Goal: Task Accomplishment & Management: Use online tool/utility

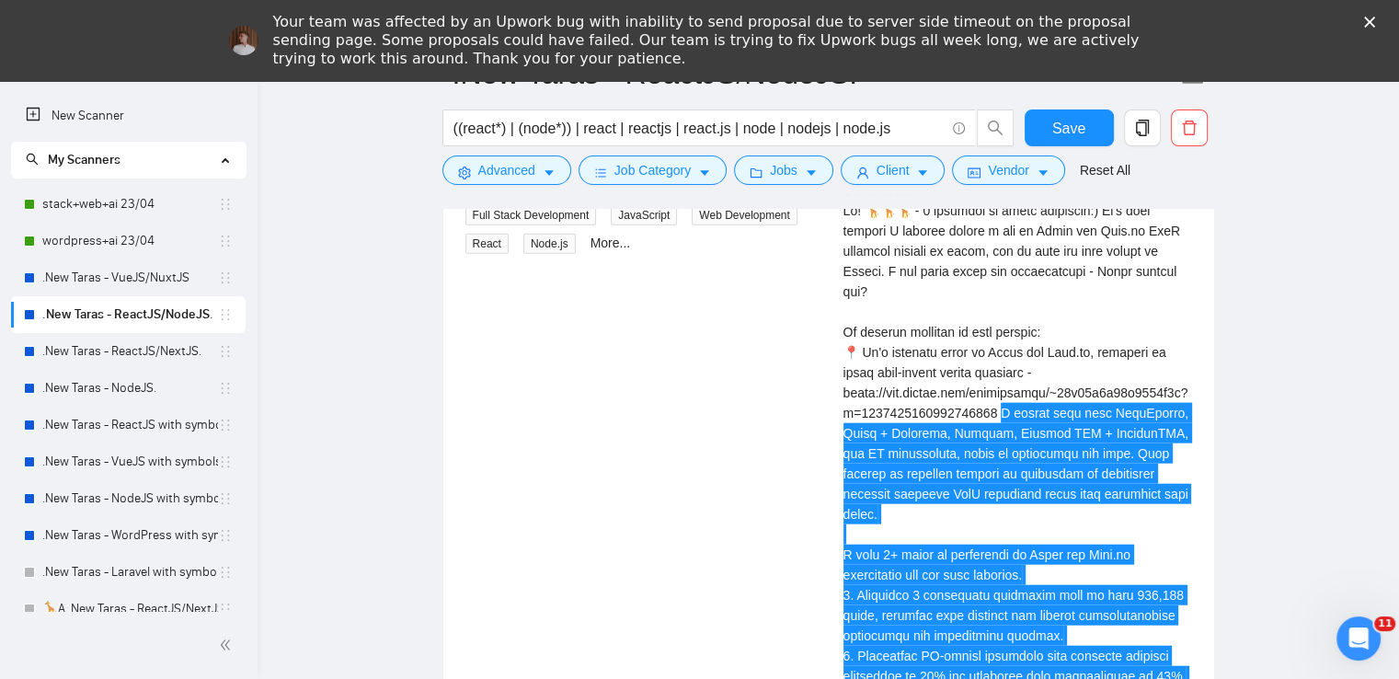
click at [1375, 21] on polygon "Закрыть" at bounding box center [1369, 22] width 11 height 11
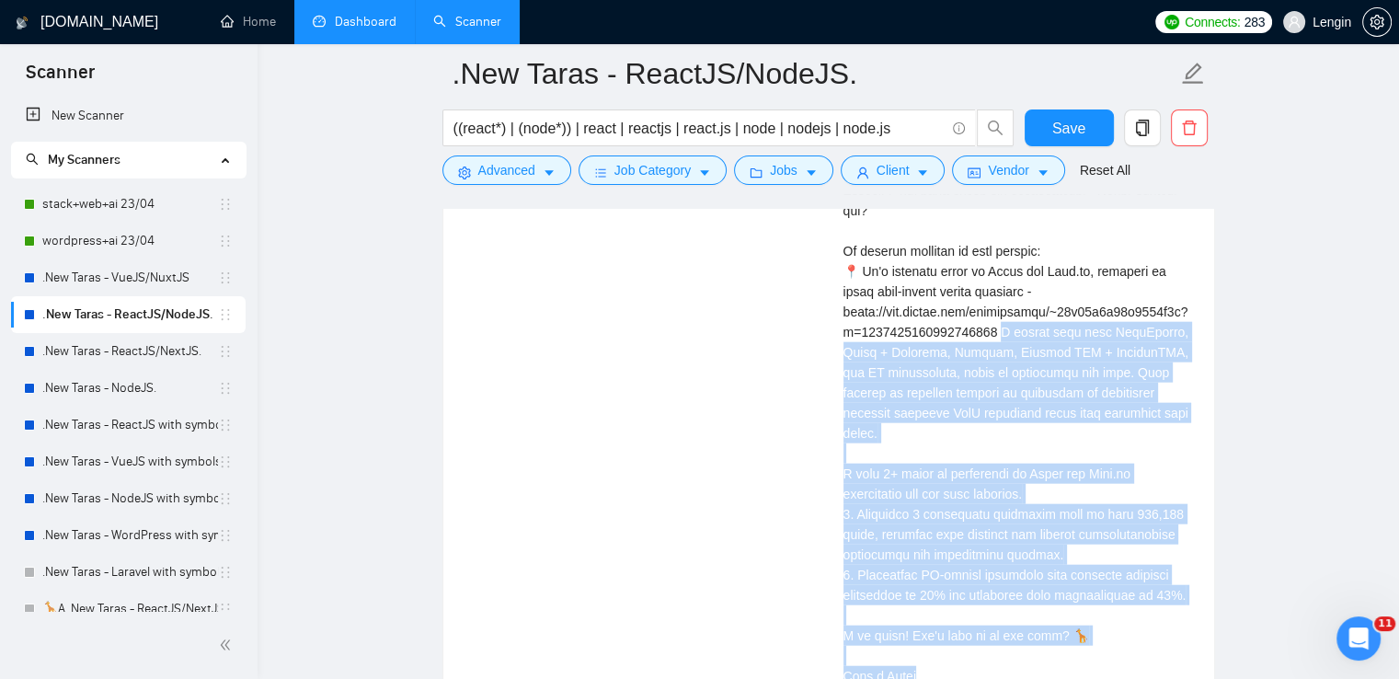
click at [371, 29] on link "Dashboard" at bounding box center [355, 22] width 84 height 16
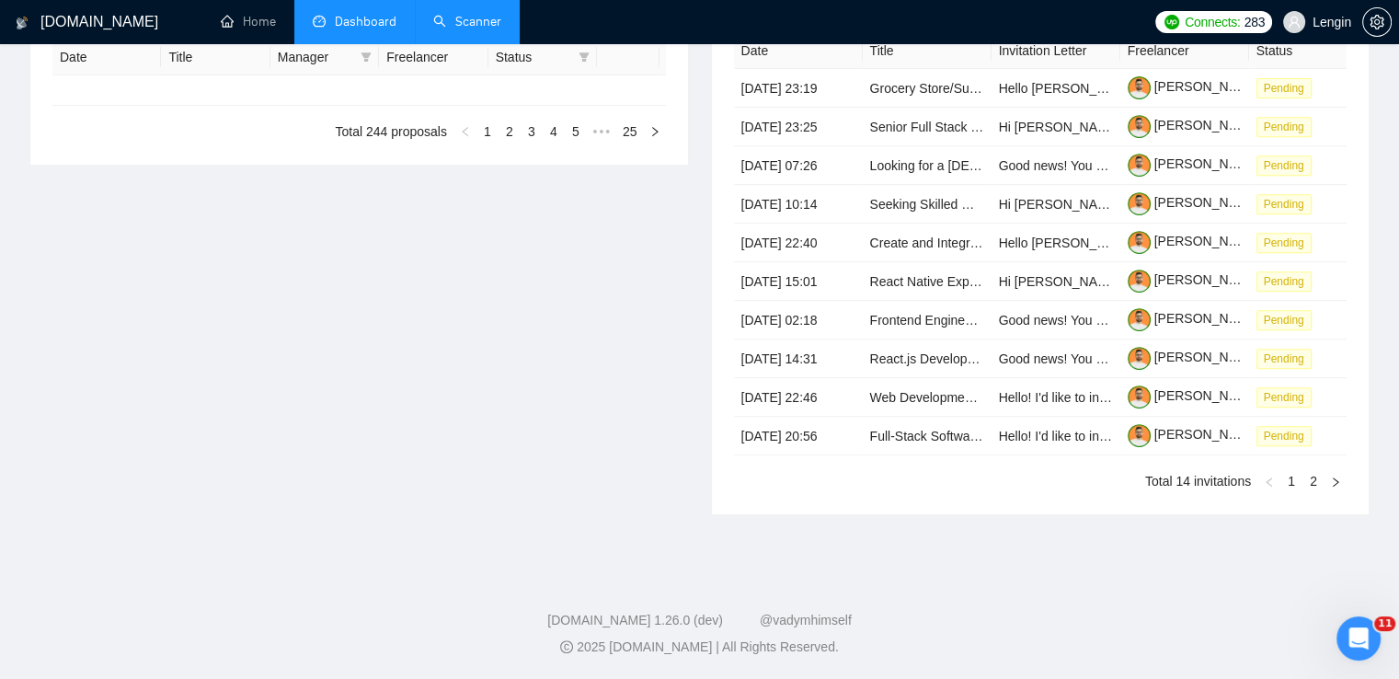
type input "[DATE]"
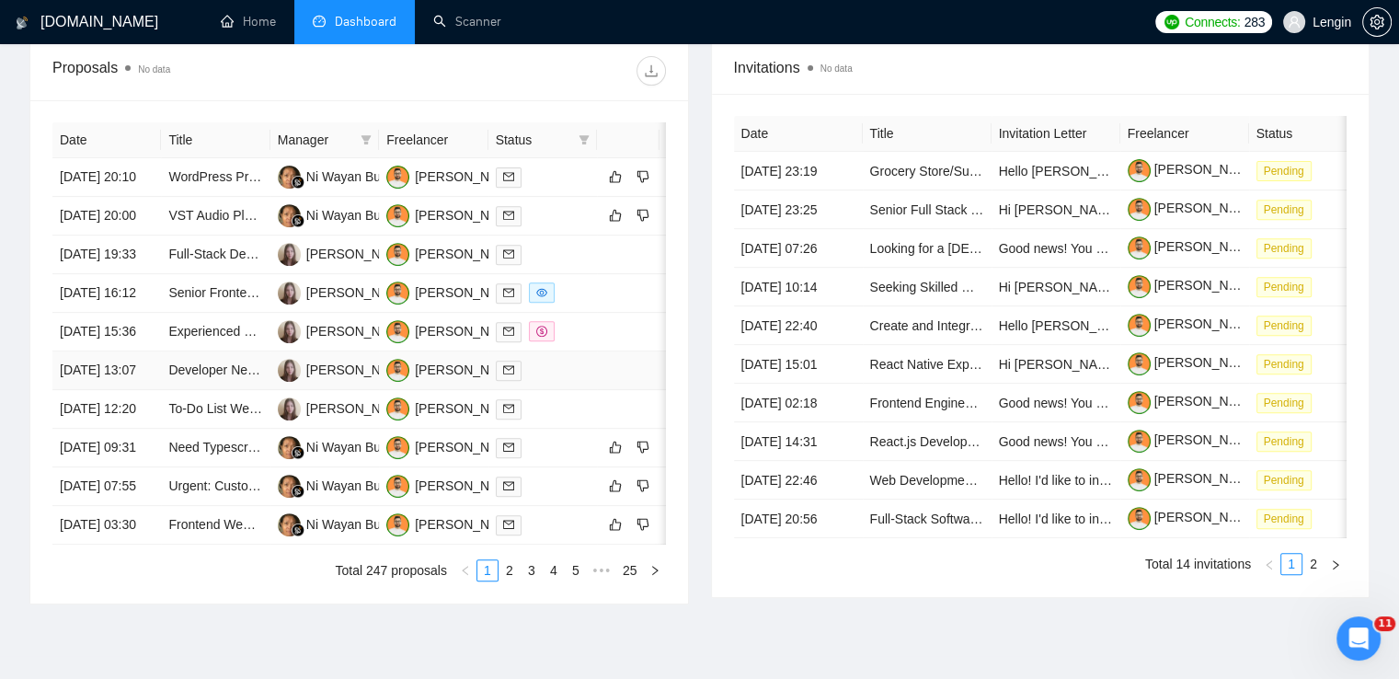
scroll to position [689, 0]
click at [342, 314] on td "[PERSON_NAME]" at bounding box center [324, 294] width 109 height 39
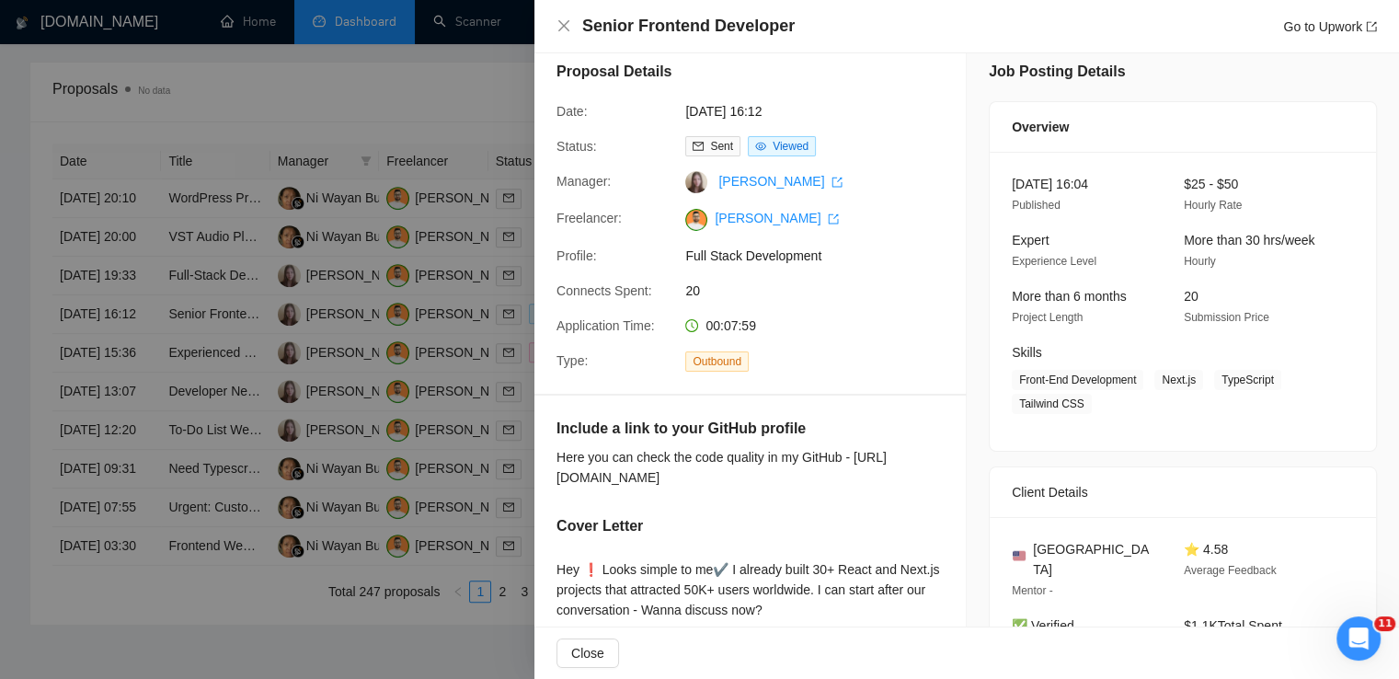
scroll to position [0, 0]
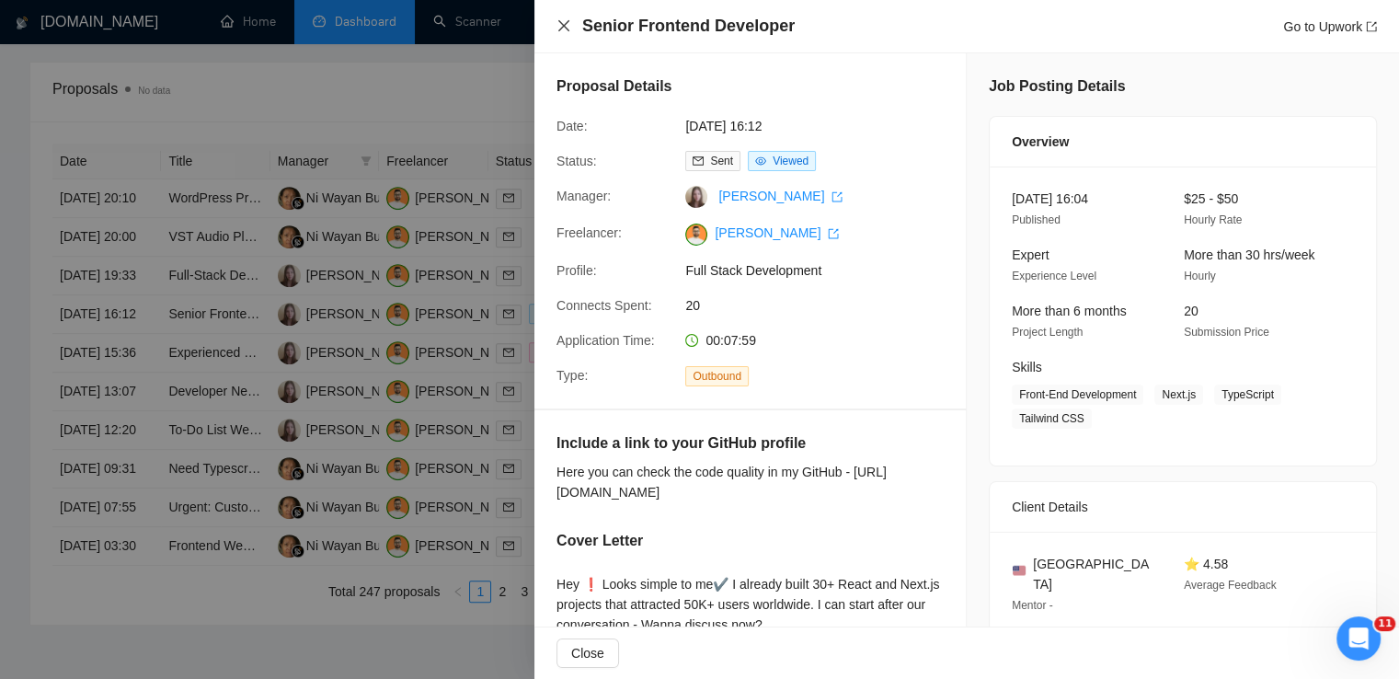
click at [564, 22] on icon "close" at bounding box center [563, 25] width 15 height 15
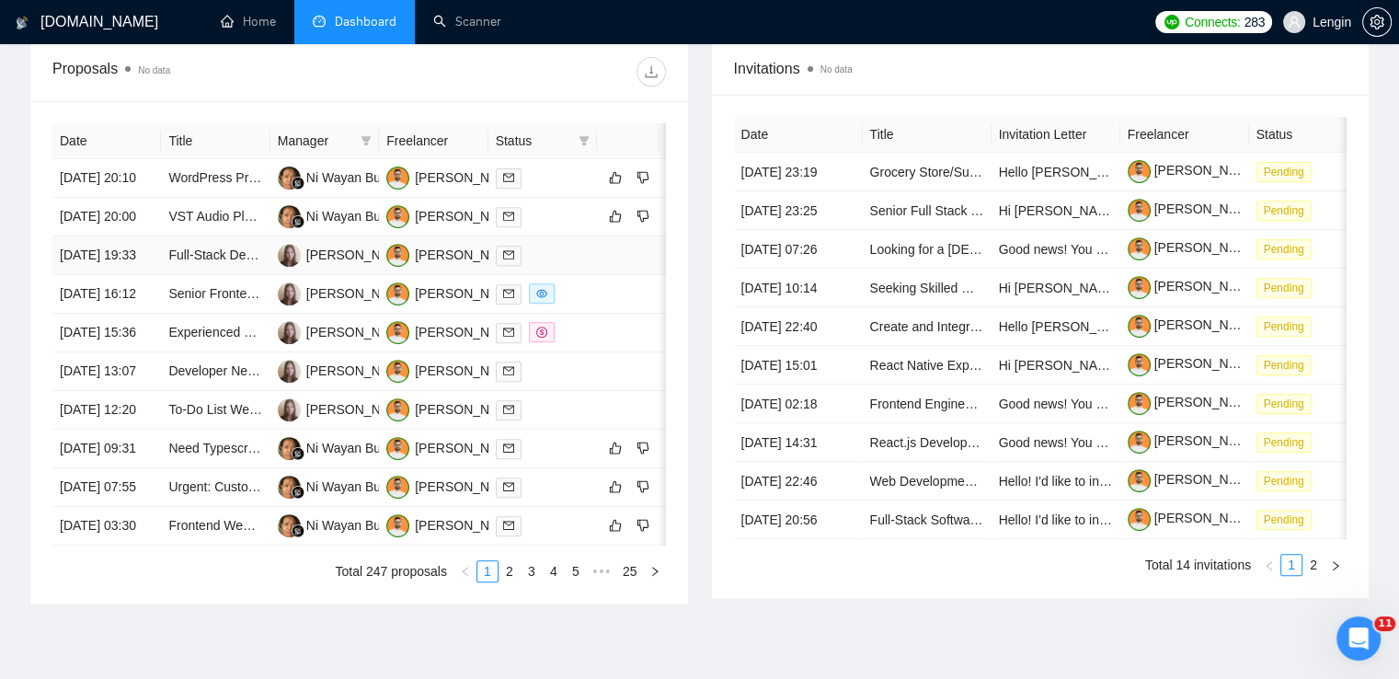
scroll to position [835, 0]
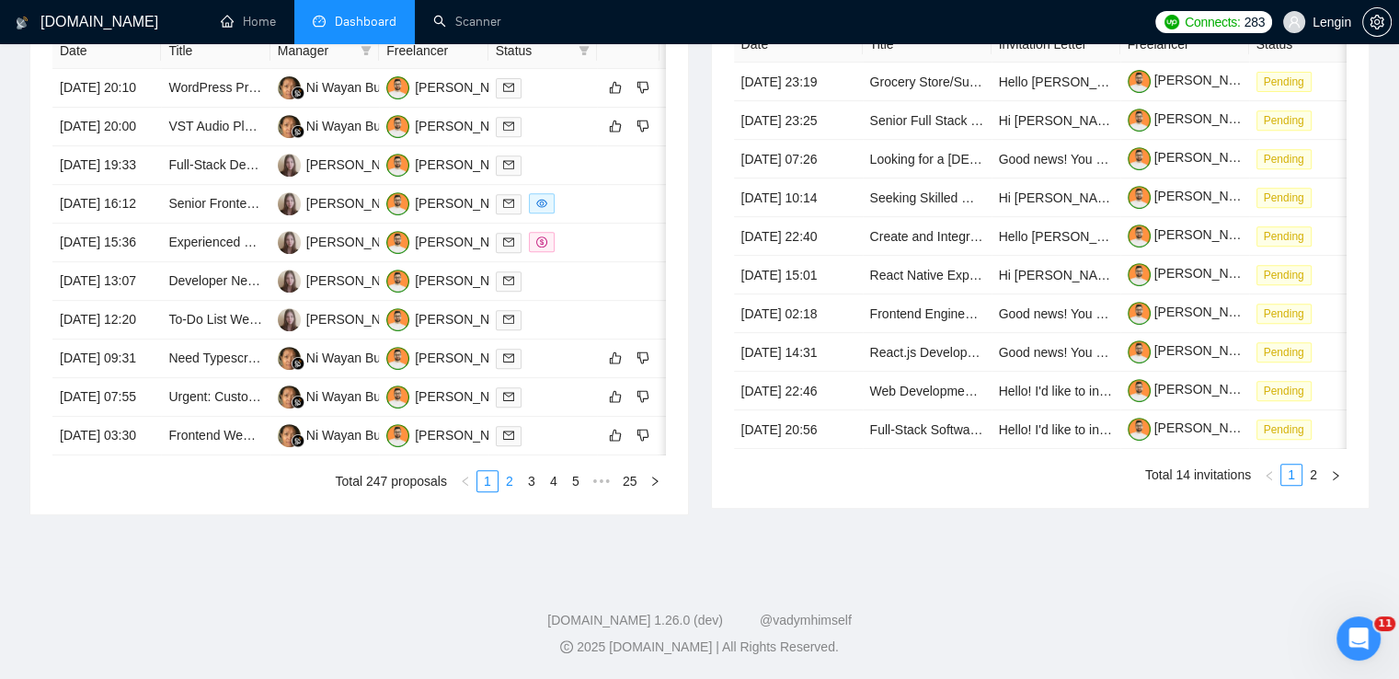
click at [518, 491] on link "2" at bounding box center [509, 481] width 20 height 20
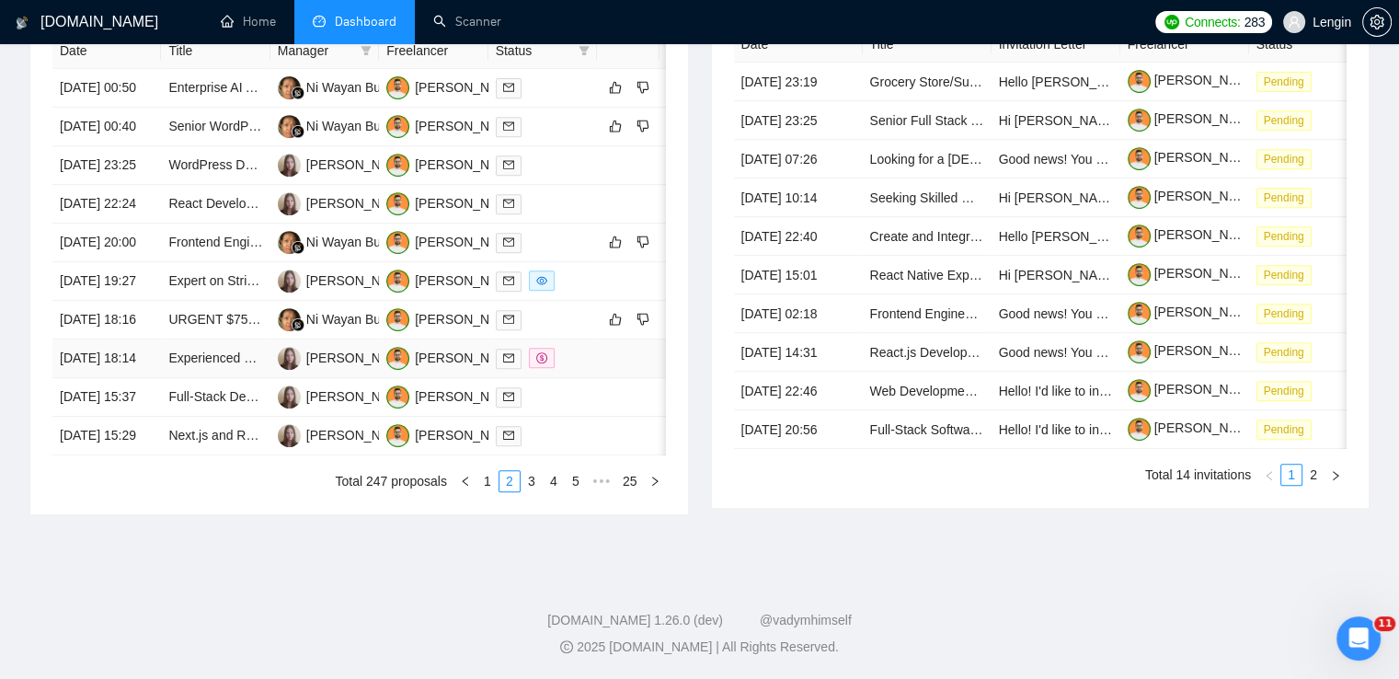
scroll to position [857, 0]
click at [526, 491] on link "3" at bounding box center [531, 481] width 20 height 20
click at [489, 491] on link "1" at bounding box center [487, 481] width 20 height 20
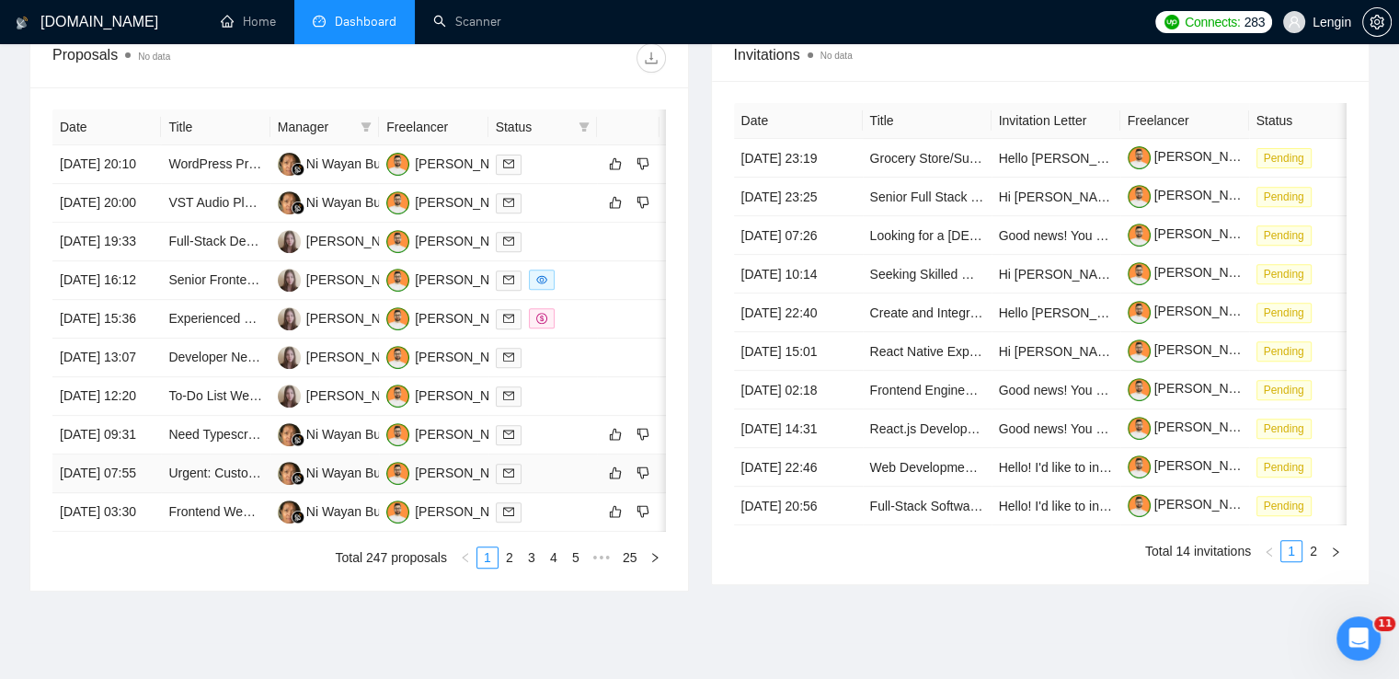
scroll to position [700, 0]
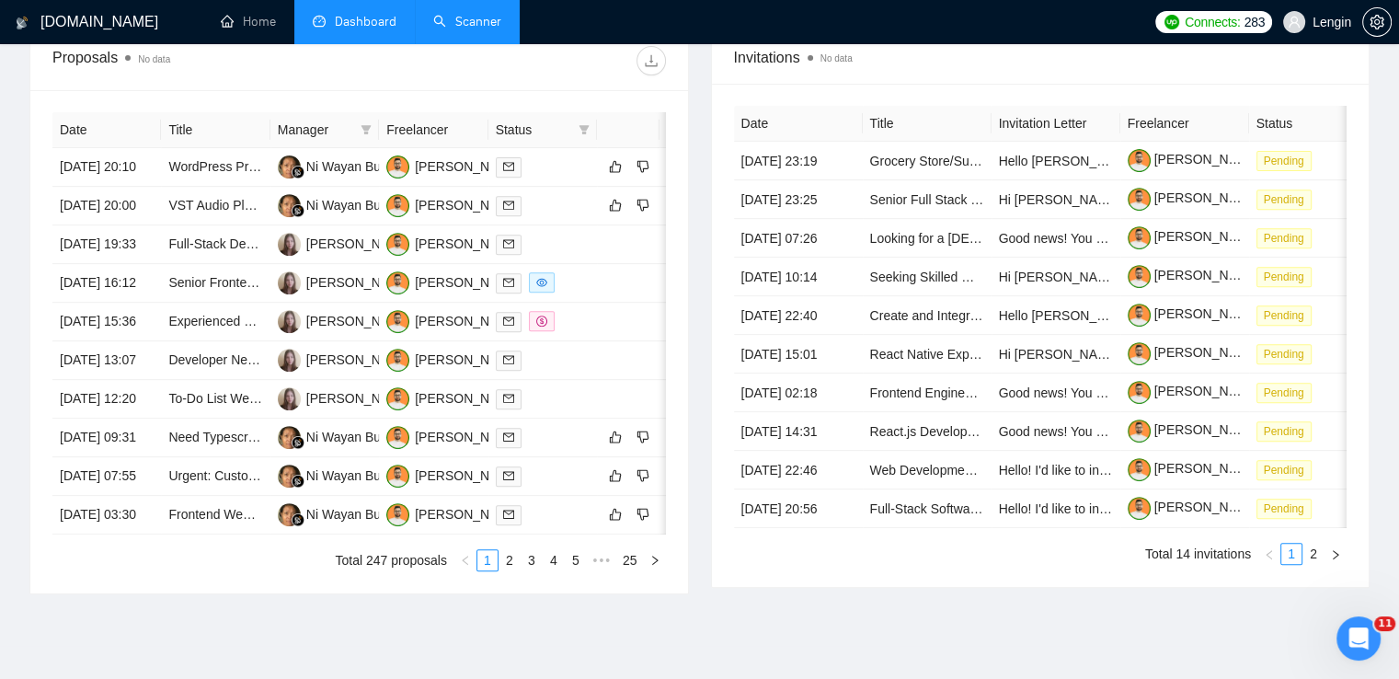
click at [468, 29] on link "Scanner" at bounding box center [467, 22] width 68 height 16
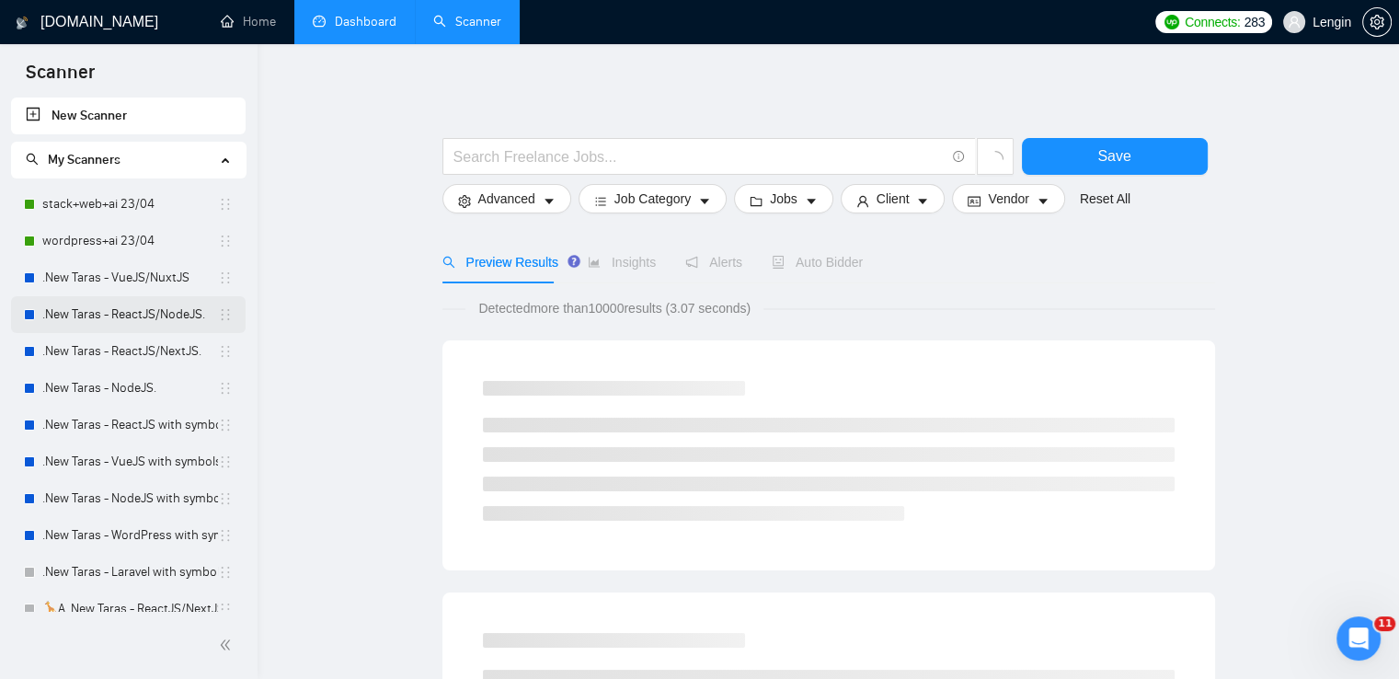
click at [162, 320] on link ".New Taras - ReactJS/NodeJS." at bounding box center [130, 314] width 176 height 37
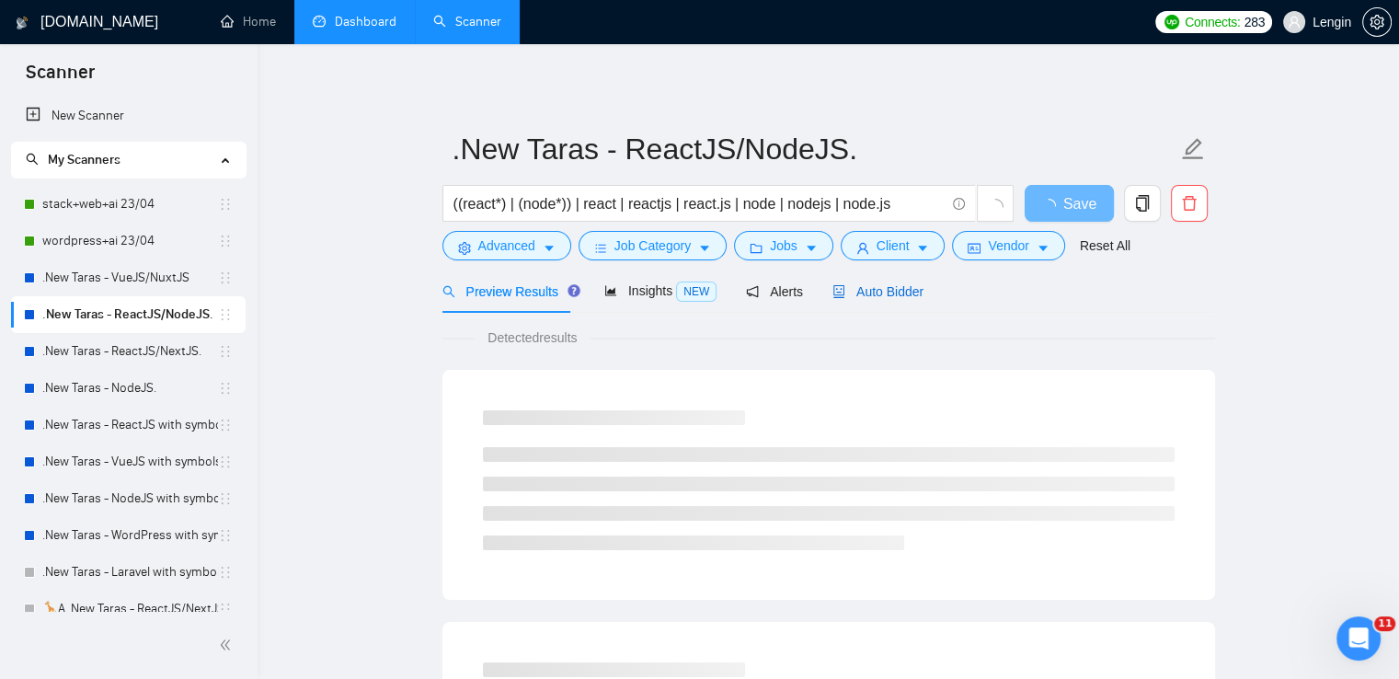
click at [886, 294] on span "Auto Bidder" at bounding box center [877, 291] width 91 height 15
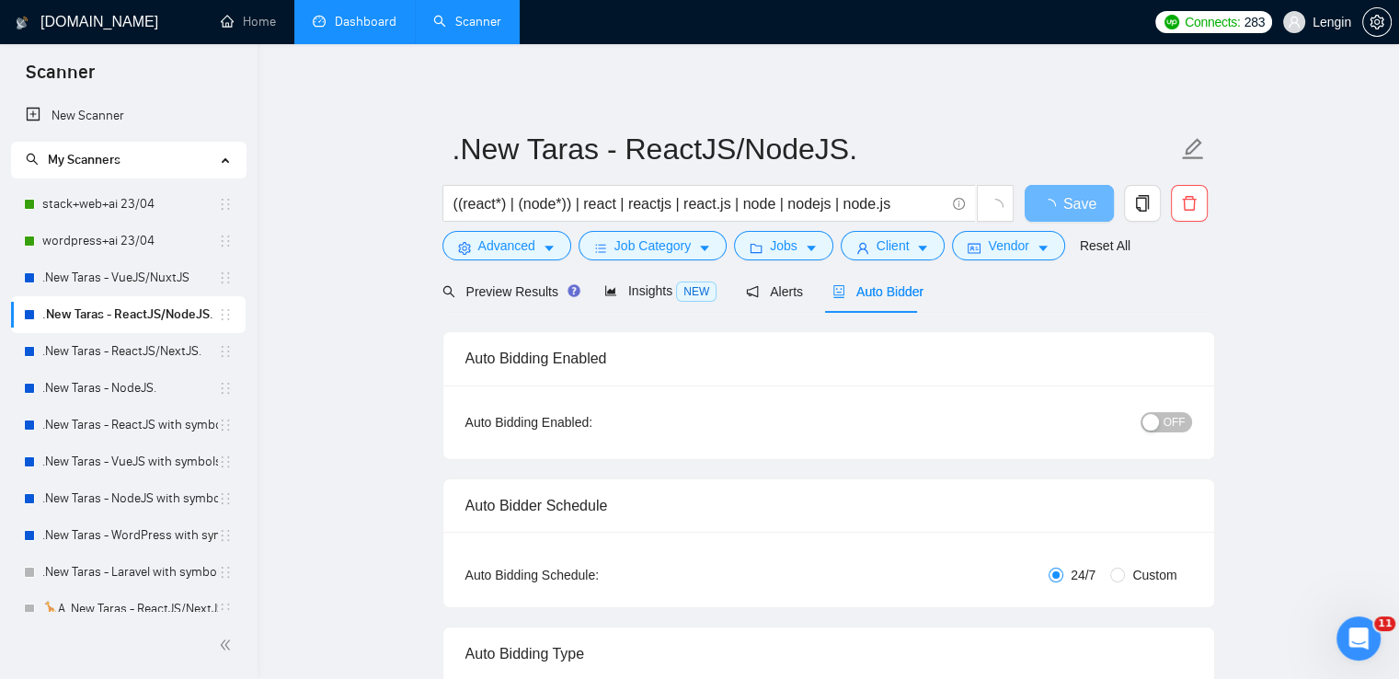
radio input "false"
radio input "true"
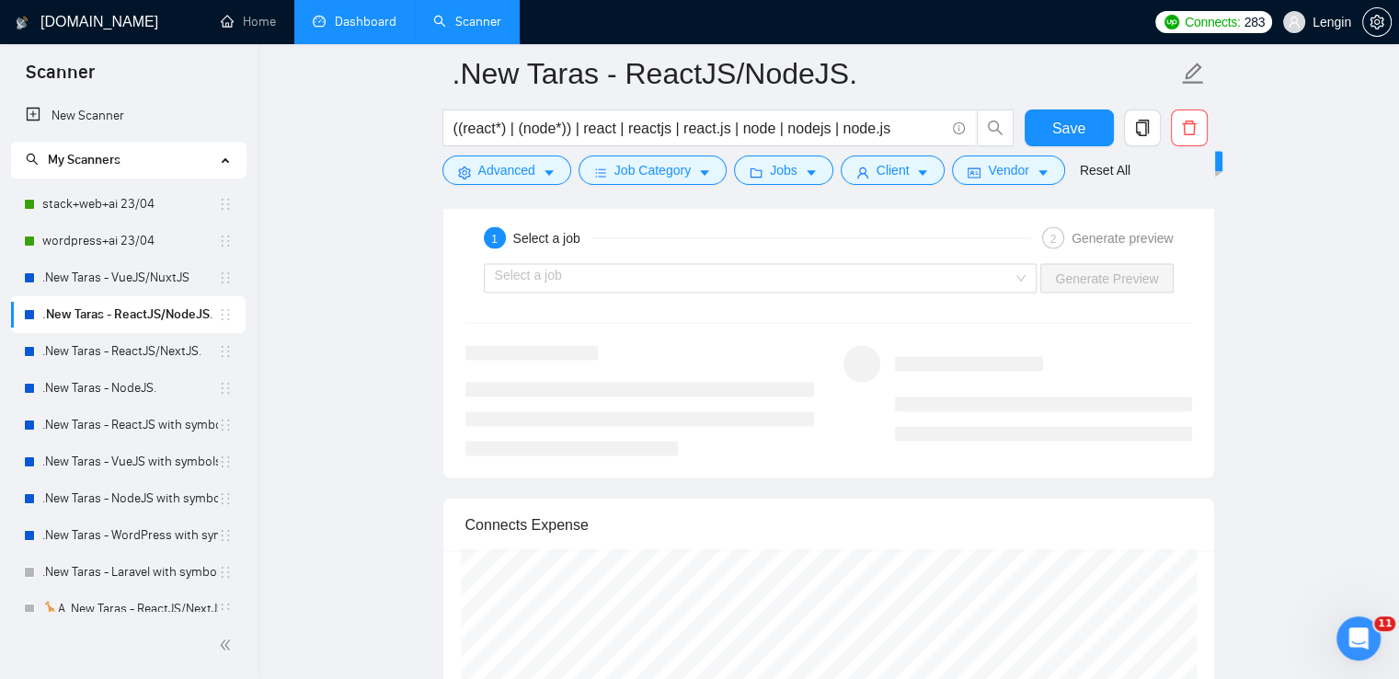
scroll to position [3894, 0]
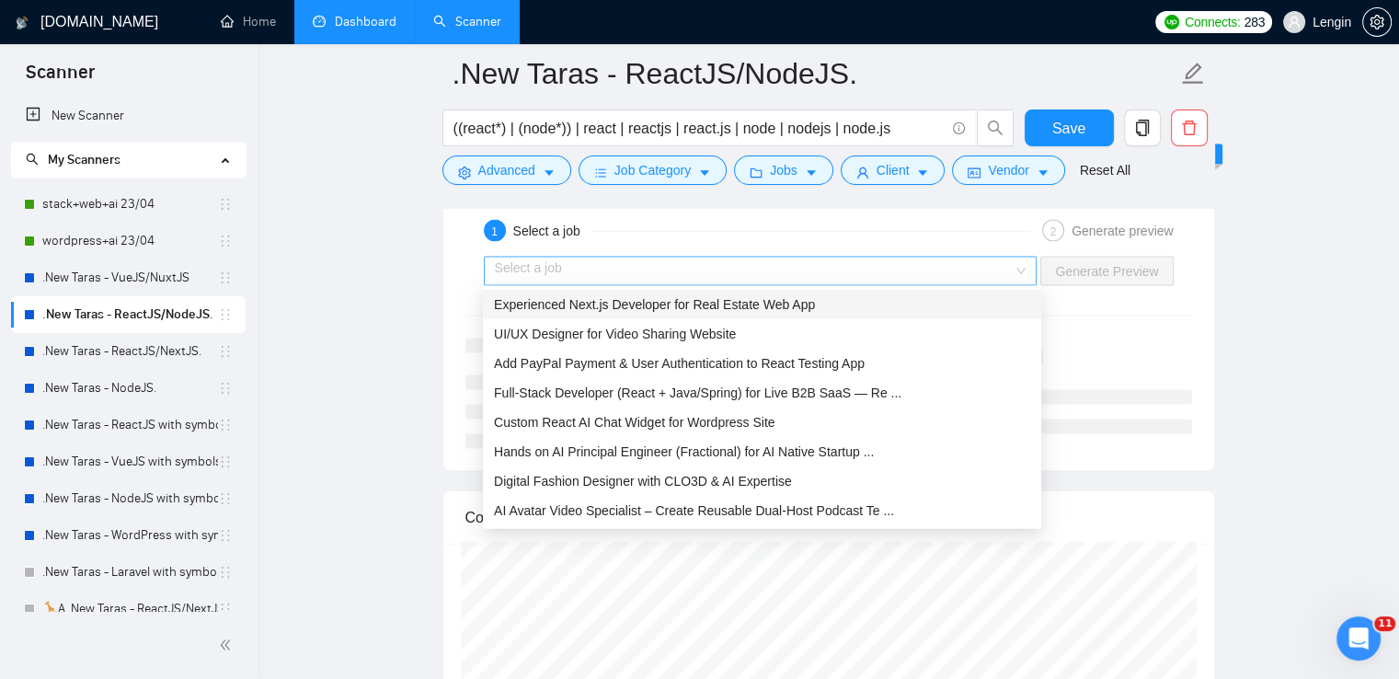
click at [1028, 279] on div "Select a job" at bounding box center [761, 271] width 554 height 29
click at [905, 300] on div "Experienced Next.js Developer for Real Estate Web App" at bounding box center [762, 304] width 536 height 20
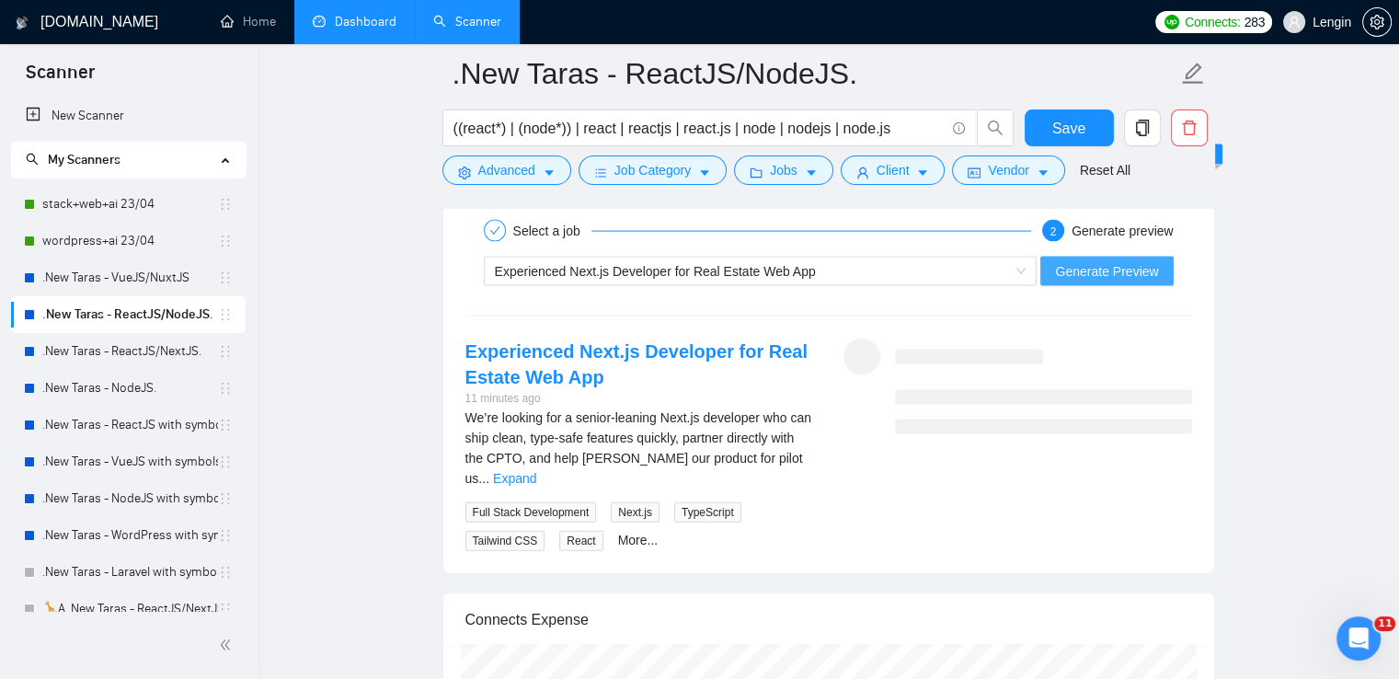
click at [1103, 263] on span "Generate Preview" at bounding box center [1106, 271] width 103 height 20
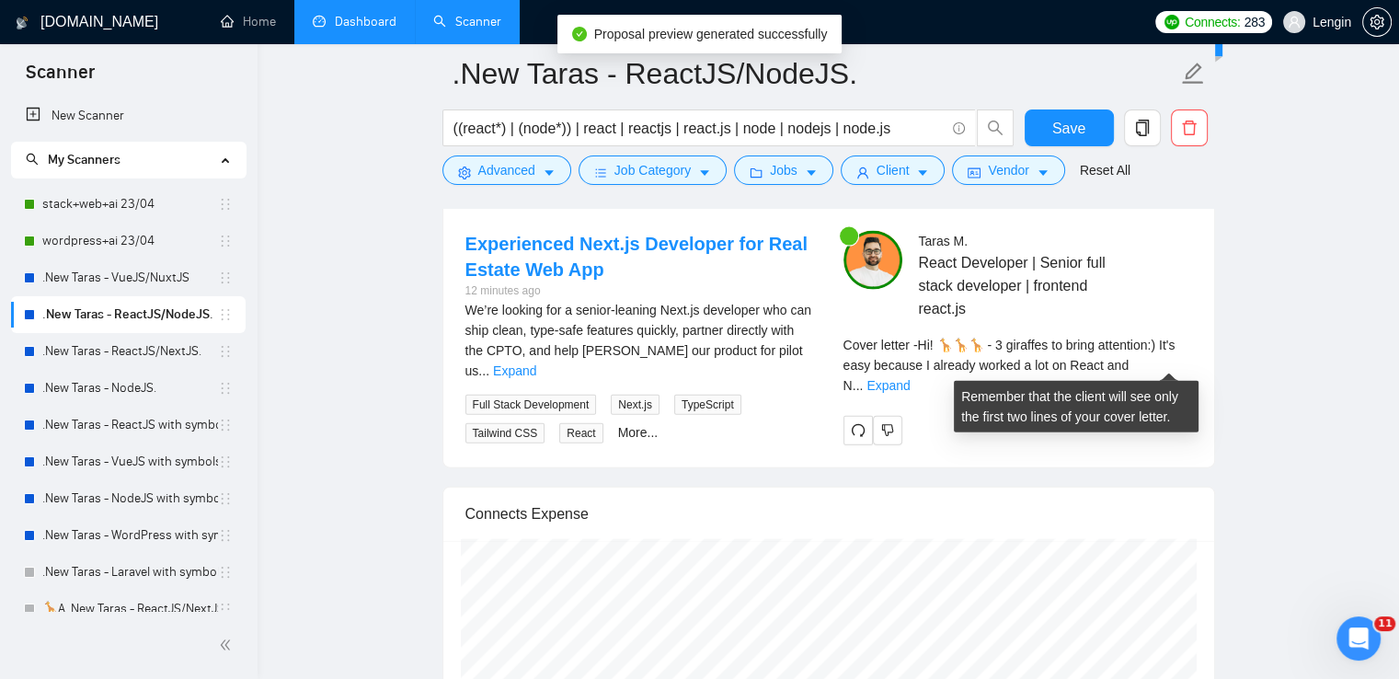
scroll to position [4026, 0]
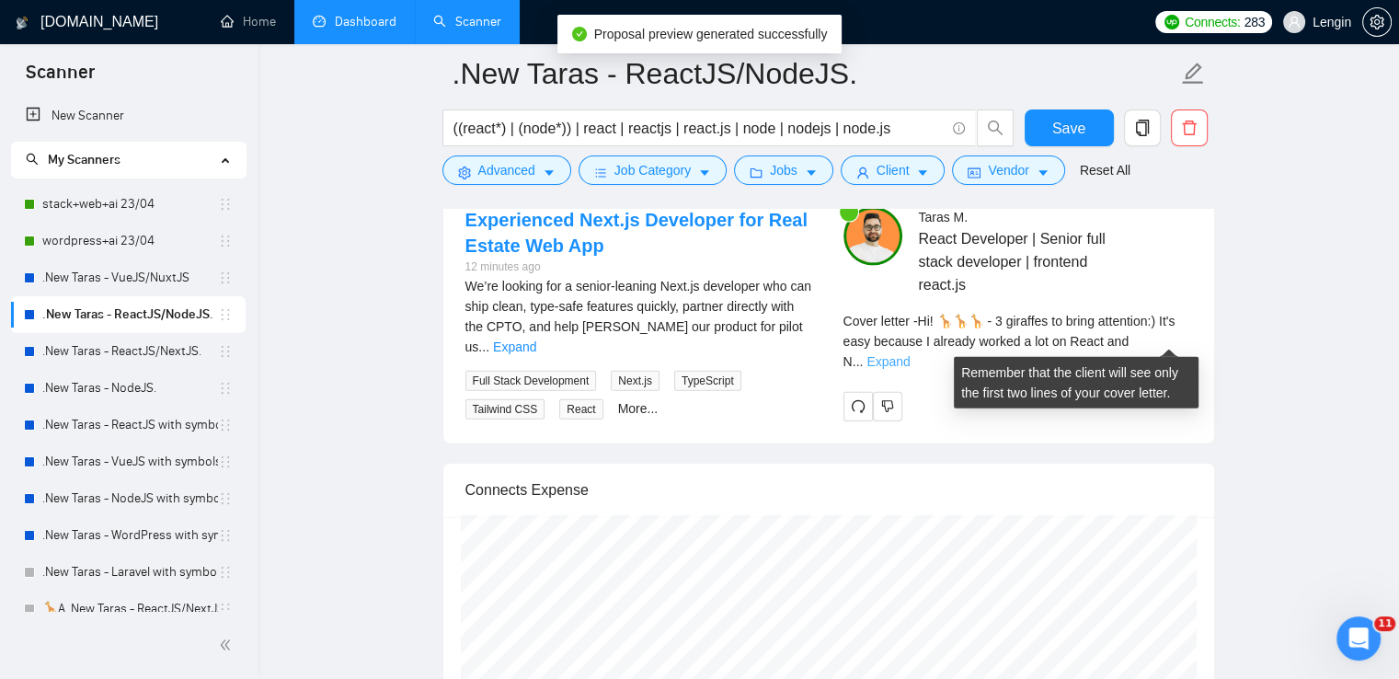
click at [909, 354] on link "Expand" at bounding box center [887, 361] width 43 height 15
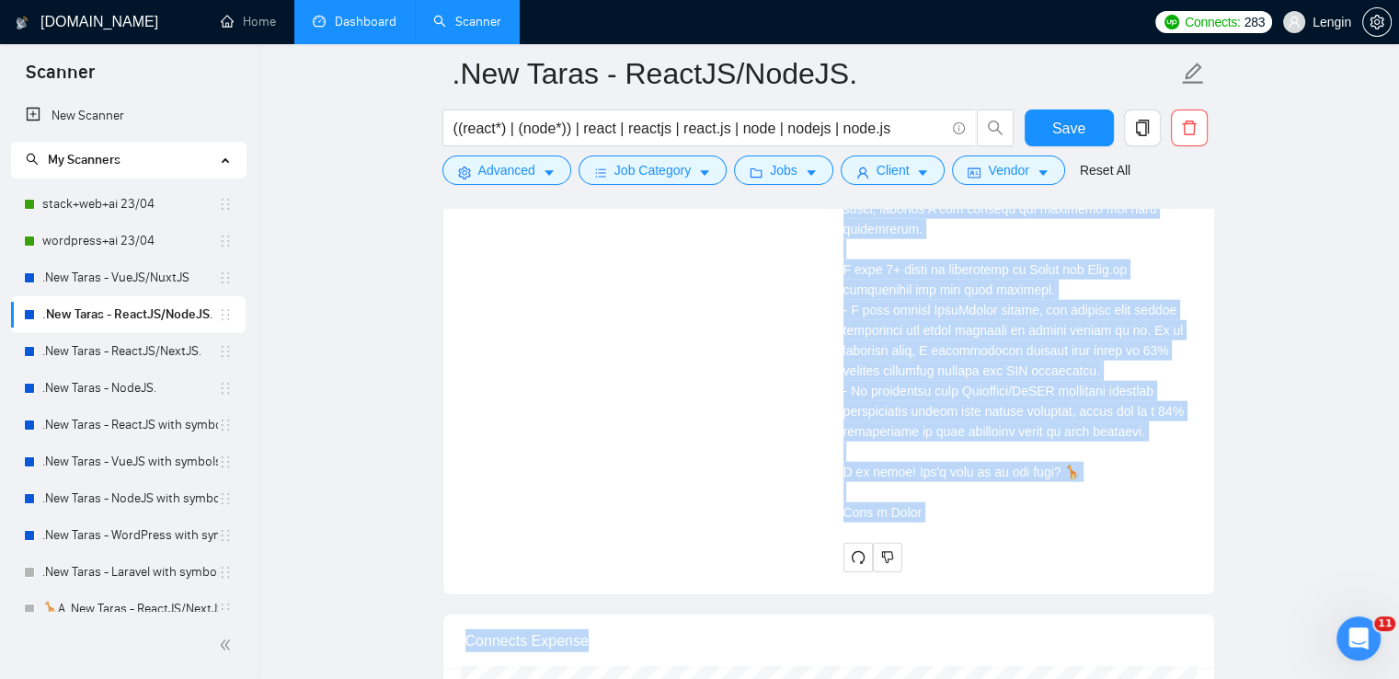
scroll to position [4579, 0]
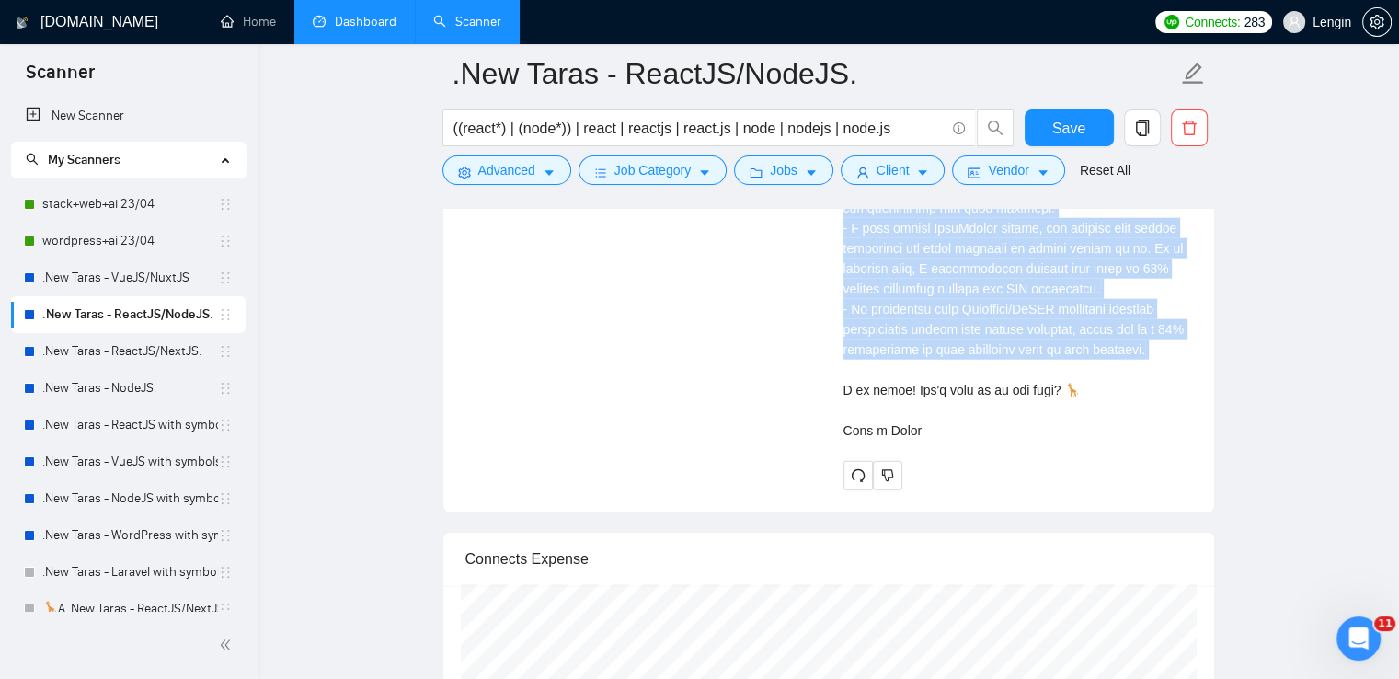
drag, startPoint x: 842, startPoint y: 287, endPoint x: 1149, endPoint y: 336, distance: 311.0
click at [1149, 336] on div "Cover letter" at bounding box center [1017, 107] width 349 height 668
copy div "loremip dolorsit am cons adipisc: 📍 El's doeiusmo tempo in Utlab etd Magn.al, e…"
click at [364, 29] on link "Dashboard" at bounding box center [355, 22] width 84 height 16
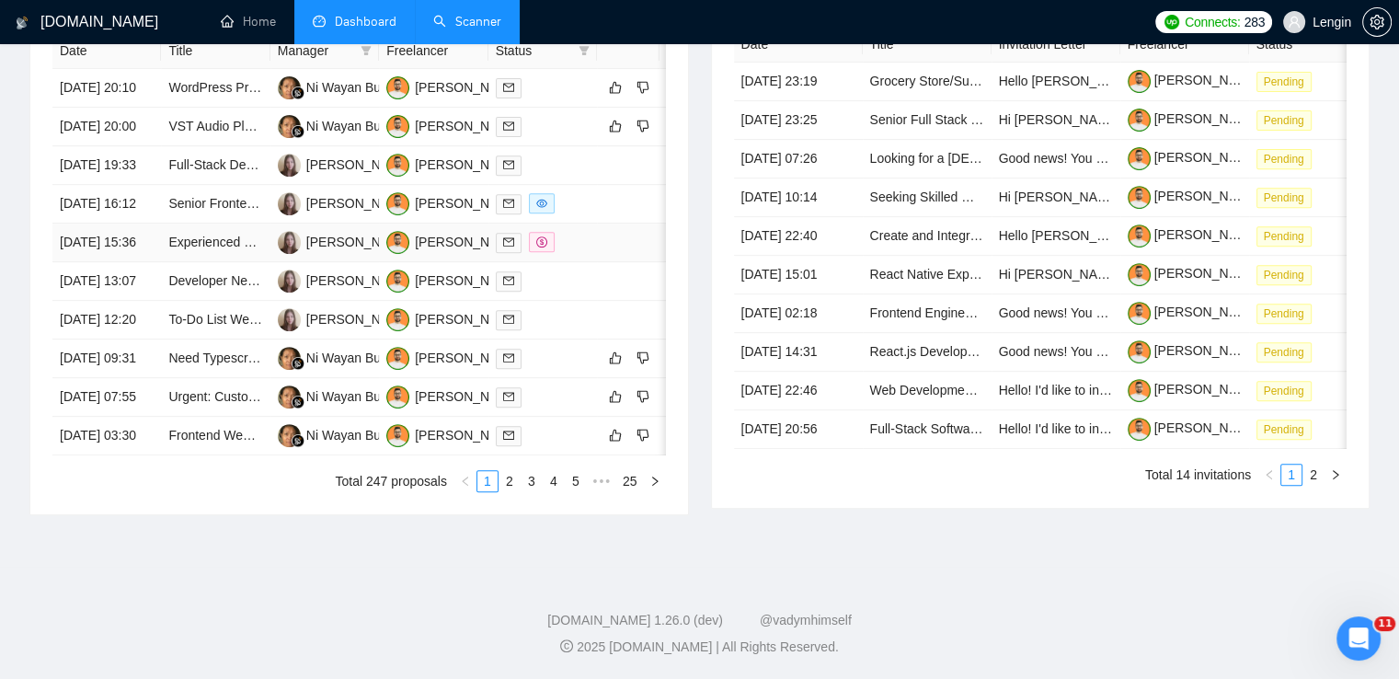
scroll to position [790, 0]
click at [335, 223] on td "[PERSON_NAME]" at bounding box center [324, 204] width 109 height 39
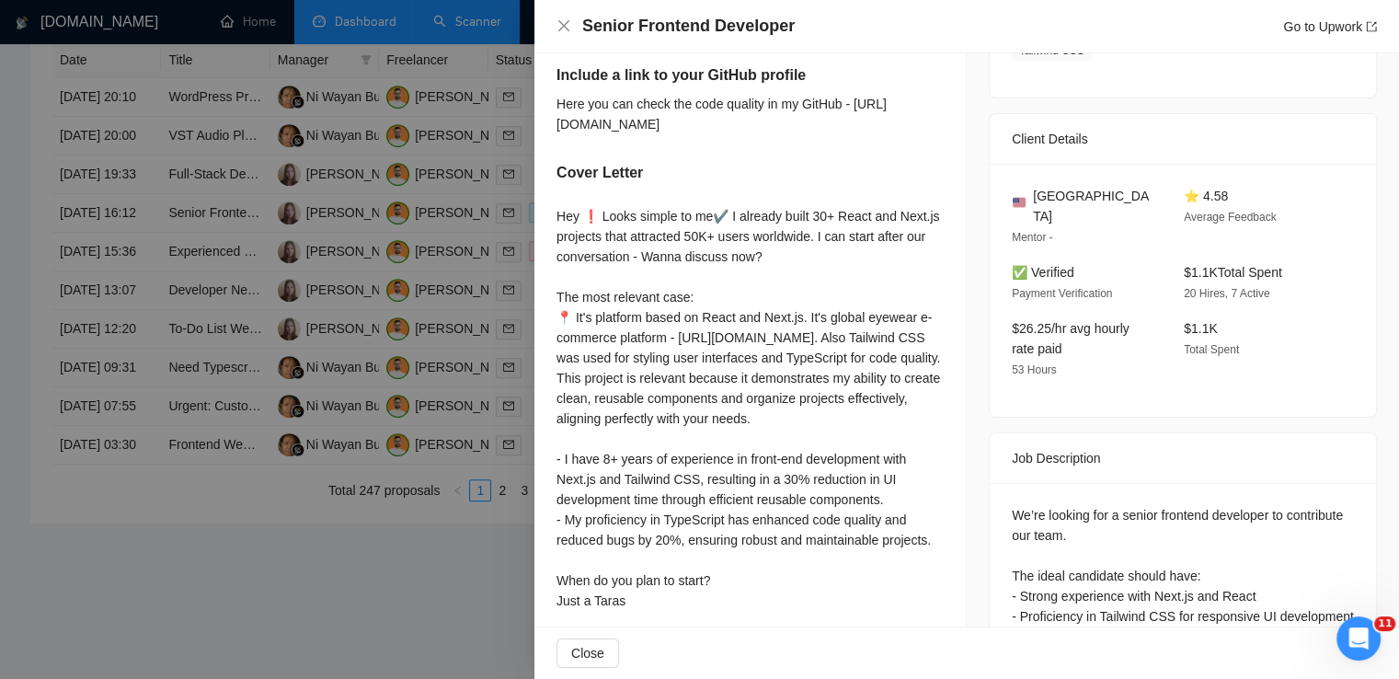
scroll to position [0, 0]
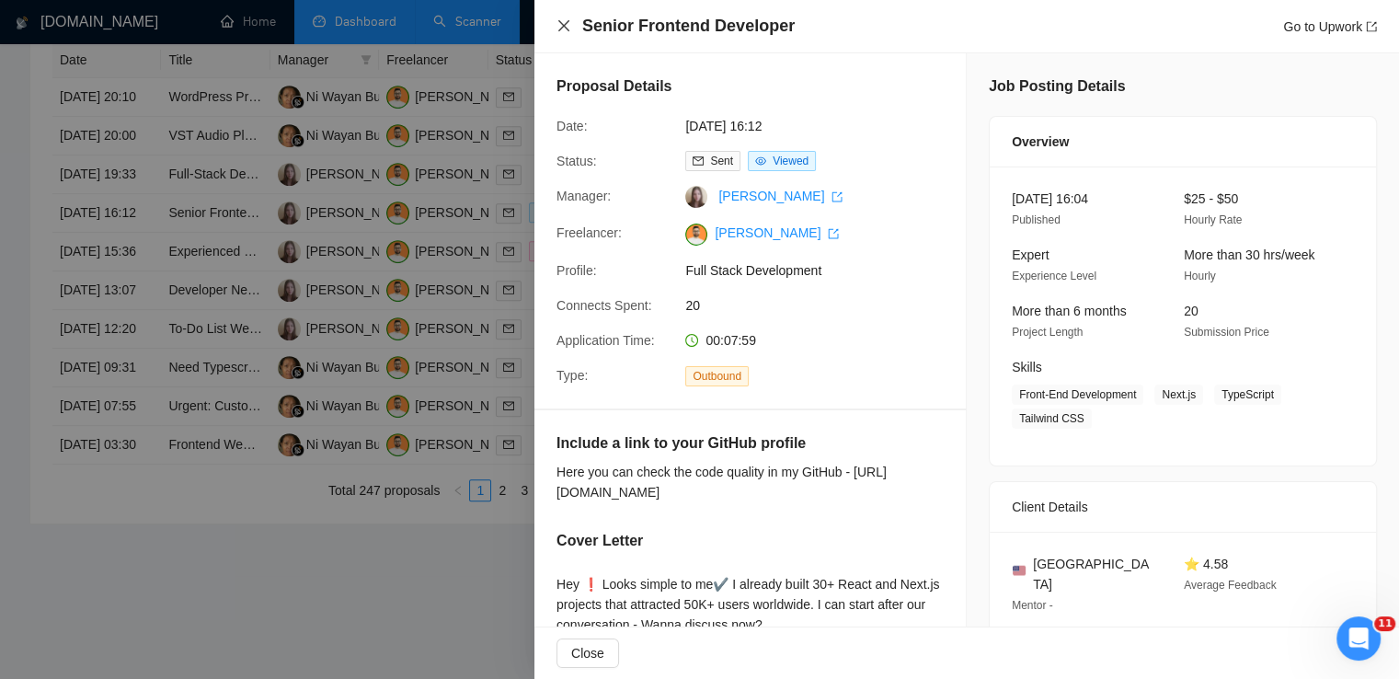
click at [568, 28] on icon "close" at bounding box center [563, 25] width 15 height 15
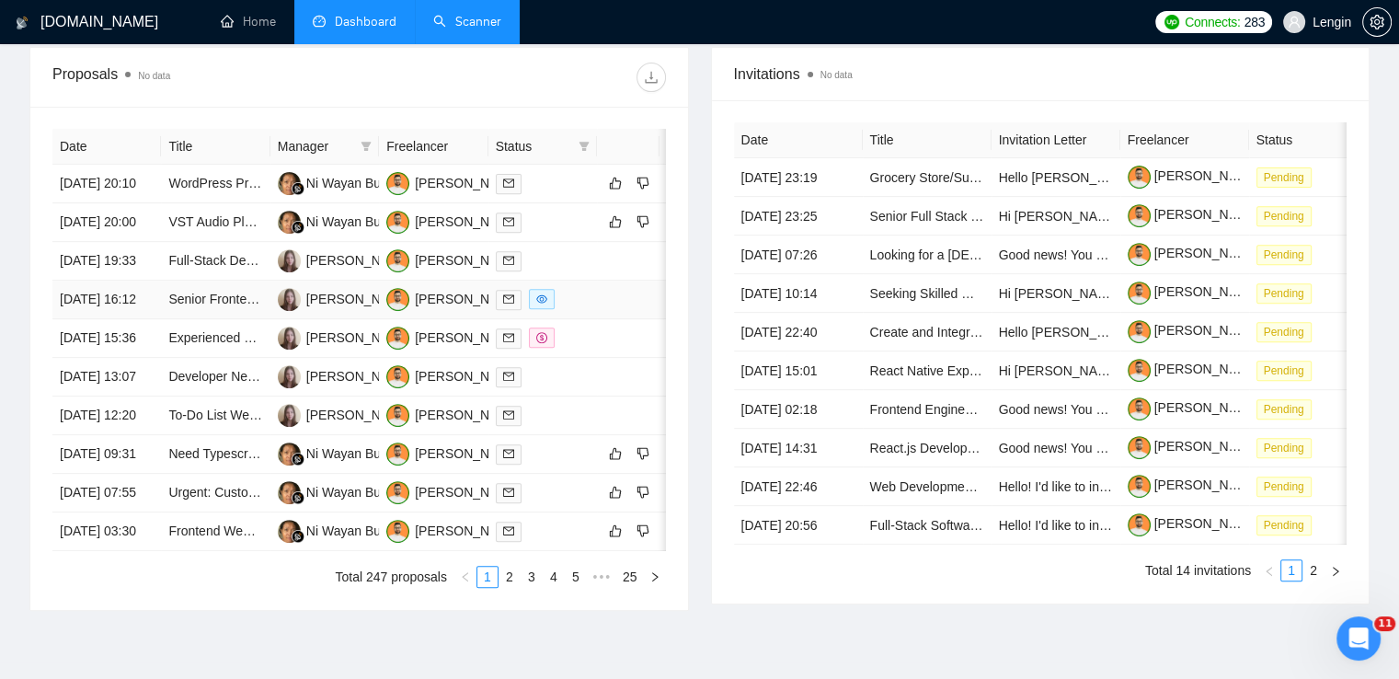
scroll to position [684, 0]
